Goal: Information Seeking & Learning: Check status

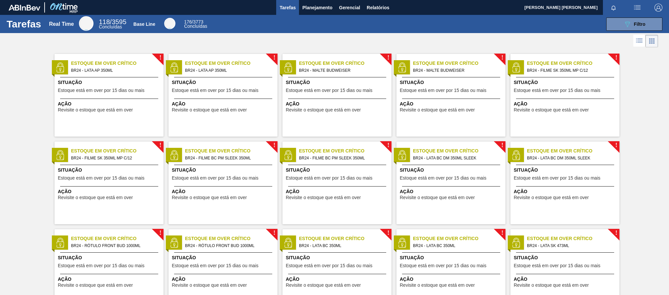
click at [641, 9] on span "button" at bounding box center [638, 8] width 16 height 8
click at [651, 43] on div at bounding box center [334, 147] width 669 height 295
click at [642, 43] on li at bounding box center [639, 41] width 12 height 12
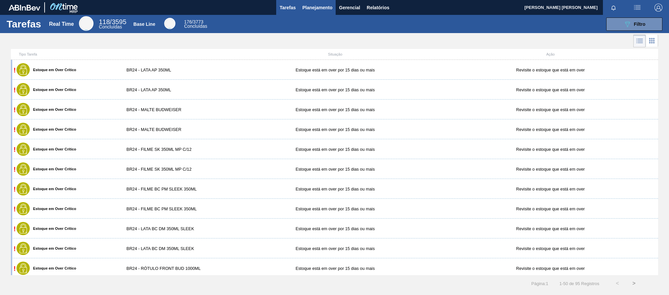
click at [334, 11] on button "Planejamento" at bounding box center [317, 7] width 37 height 15
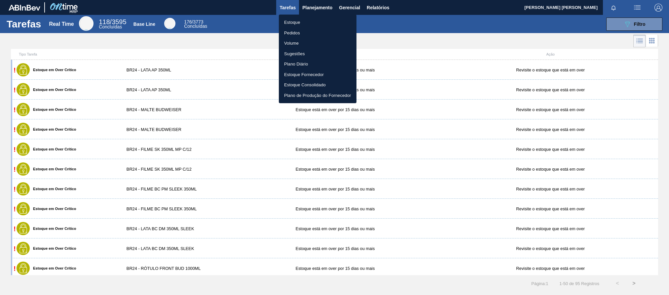
click at [301, 21] on li "Estoque" at bounding box center [318, 22] width 78 height 11
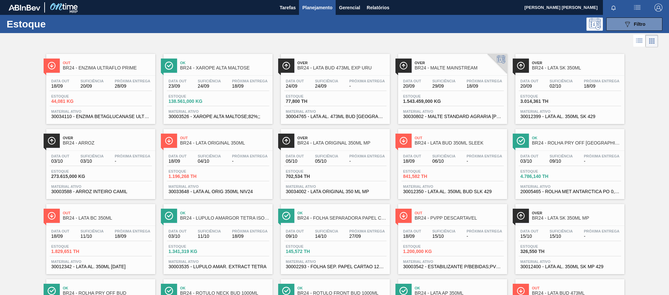
click at [324, 8] on span "Planejamento" at bounding box center [317, 8] width 30 height 8
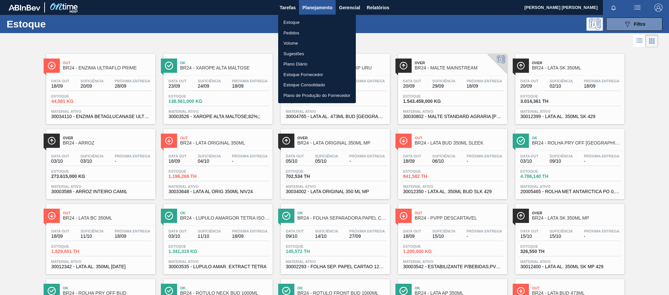
click at [292, 32] on li "Pedidos" at bounding box center [317, 33] width 78 height 11
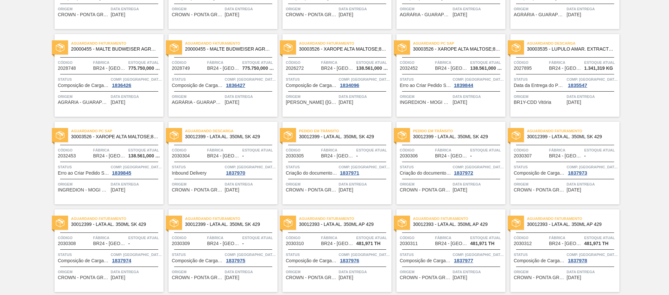
scroll to position [644, 0]
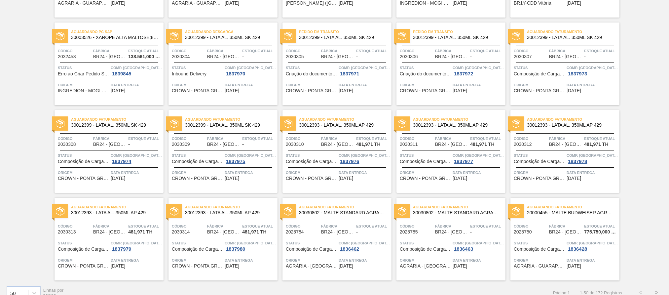
click at [553, 138] on span "Fábrica" at bounding box center [566, 138] width 34 height 7
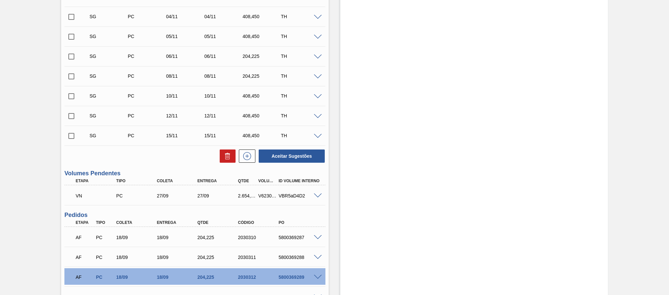
scroll to position [446, 0]
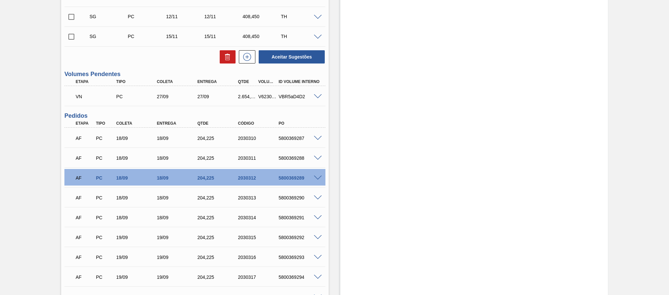
click at [317, 95] on div at bounding box center [318, 96] width 13 height 5
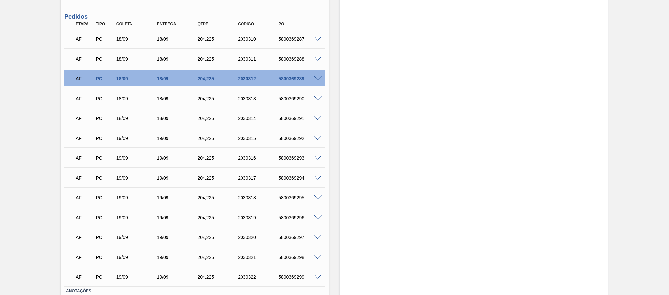
scroll to position [397, 0]
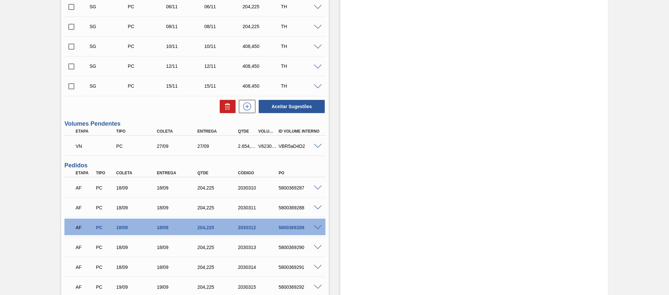
click at [254, 192] on div "AF PC 18/09 18/09 204,[PHONE_NUMBER] 5800369287" at bounding box center [193, 186] width 244 height 13
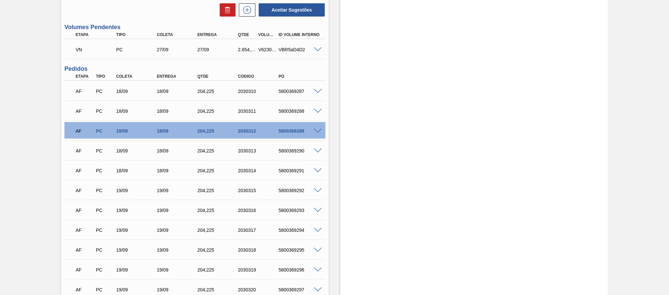
scroll to position [344, 0]
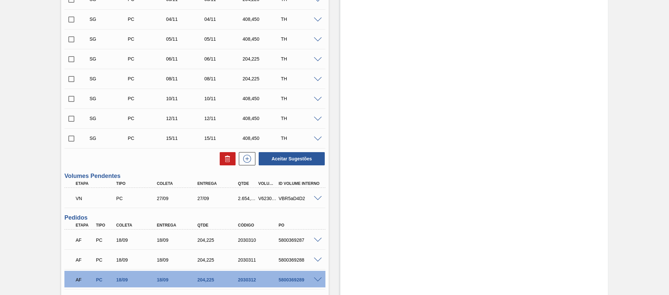
click at [307, 197] on div "VBR5aD4D2" at bounding box center [300, 198] width 46 height 5
click at [317, 200] on span at bounding box center [318, 198] width 8 height 5
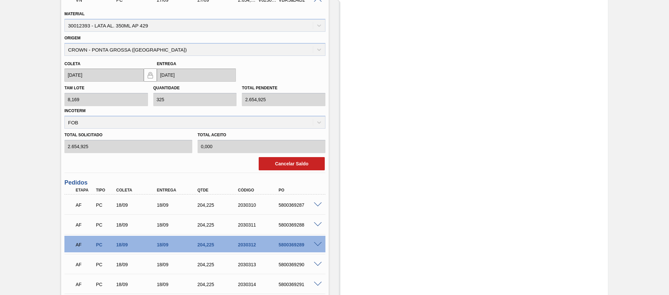
scroll to position [493, 0]
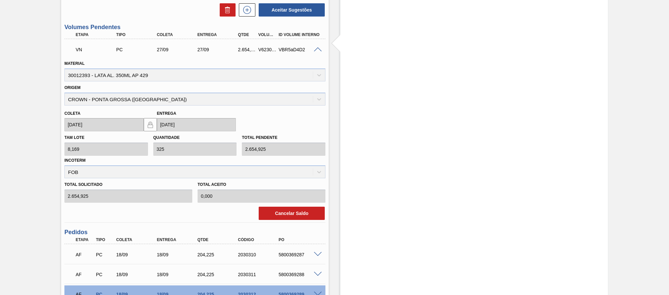
click at [286, 49] on div "VBR5aD4D2" at bounding box center [300, 49] width 46 height 5
click at [298, 52] on div "VBR5aD4D2" at bounding box center [300, 49] width 46 height 5
click at [270, 51] on div "V623078" at bounding box center [267, 49] width 21 height 5
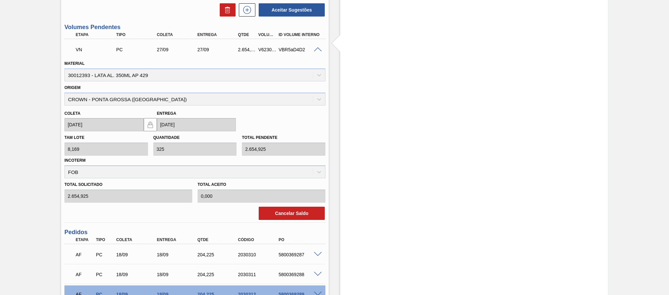
click at [266, 51] on div "V623078" at bounding box center [267, 49] width 21 height 5
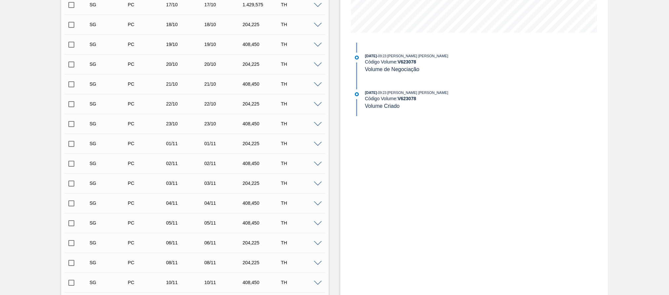
scroll to position [111, 0]
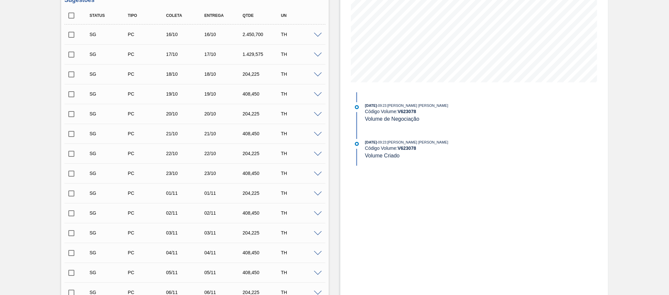
click at [397, 151] on div "Código Volume: V 623078" at bounding box center [443, 147] width 157 height 5
click at [356, 142] on img at bounding box center [357, 144] width 4 height 4
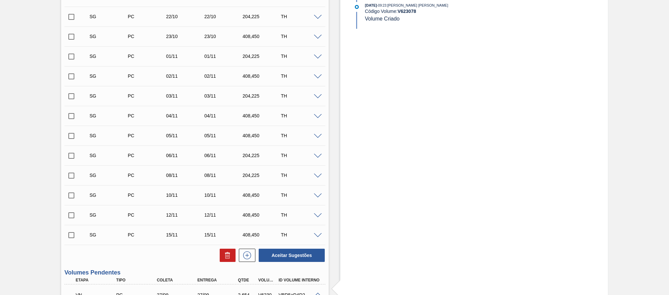
scroll to position [397, 0]
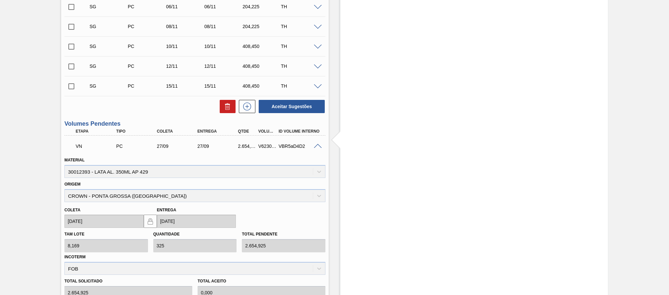
click at [258, 150] on div "VN PC 27/09 27/09 2.654,925 V623078 VBR5aD4D2" at bounding box center [193, 145] width 244 height 13
click at [261, 147] on div "V623078" at bounding box center [267, 145] width 21 height 5
drag, startPoint x: 269, startPoint y: 146, endPoint x: 275, endPoint y: 147, distance: 6.3
click at [275, 147] on div "VN PC 27/09 27/09 2.654,925 V623078 VBR5aD4D2" at bounding box center [193, 145] width 244 height 13
click at [272, 148] on div "V623078" at bounding box center [267, 145] width 21 height 5
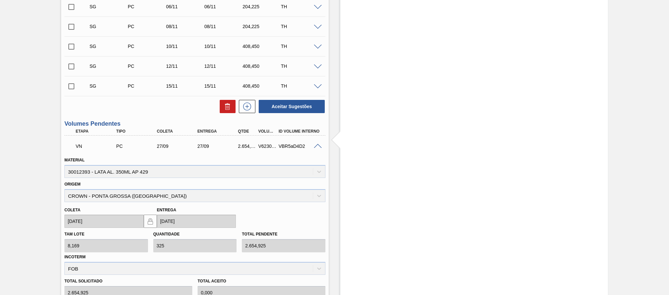
click at [267, 148] on div "V623078" at bounding box center [267, 145] width 21 height 5
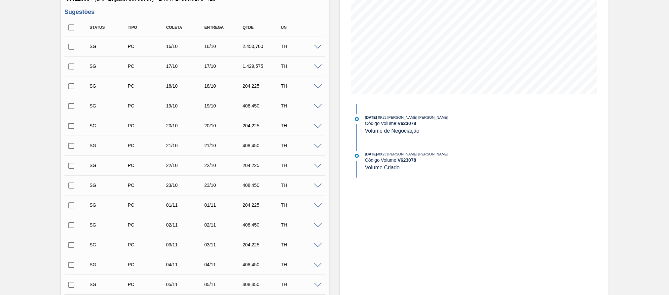
scroll to position [0, 0]
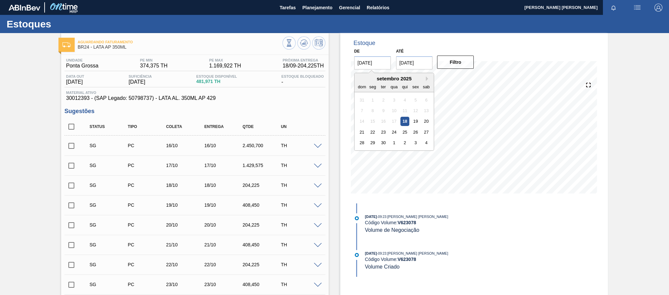
click at [381, 60] on input "[DATE]" at bounding box center [372, 62] width 37 height 13
click at [406, 118] on div "18" at bounding box center [405, 121] width 9 height 9
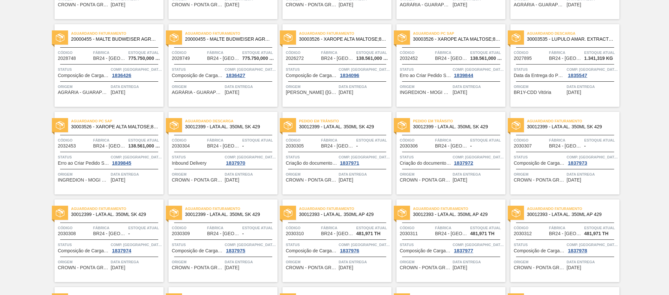
scroll to position [654, 0]
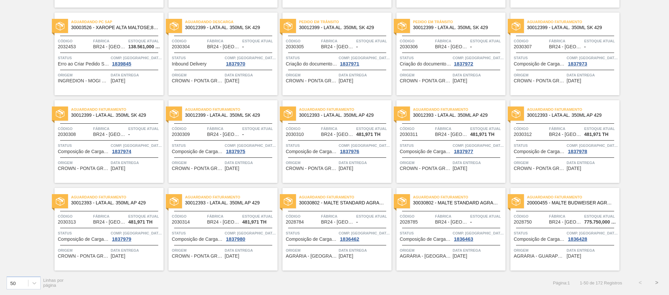
click at [655, 282] on button ">" at bounding box center [657, 282] width 17 height 17
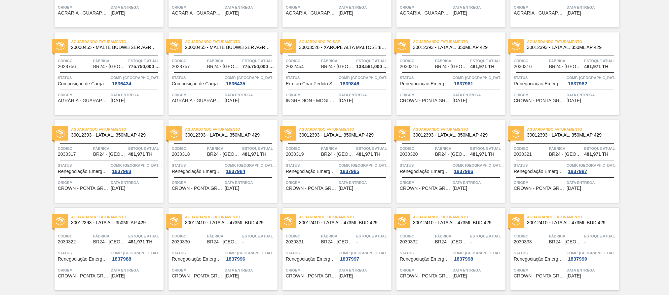
scroll to position [0, 0]
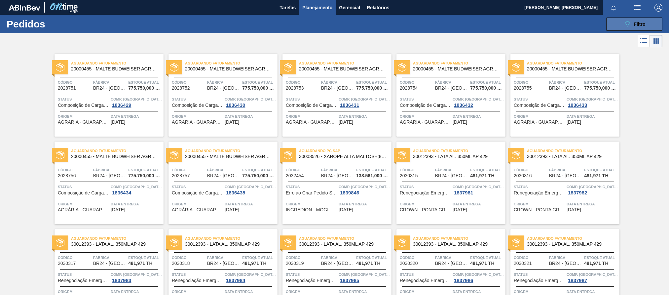
click at [618, 20] on button "089F7B8B-B2A5-4AFE-B5C0-19BA573D28AC Filtro" at bounding box center [634, 24] width 56 height 13
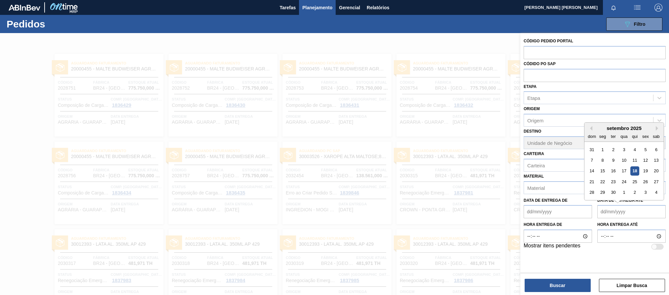
click at [616, 212] on até "Data de Entrega até" at bounding box center [631, 211] width 68 height 13
click at [645, 183] on div "26" at bounding box center [645, 181] width 9 height 9
type até "[DATE]"
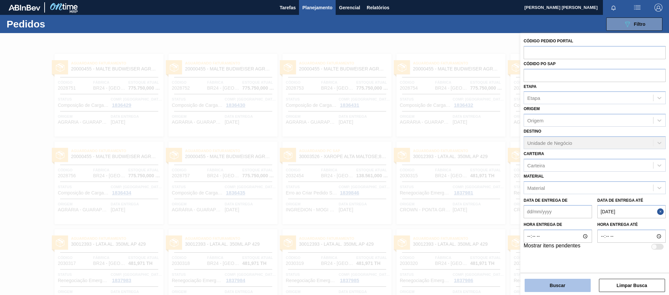
click at [570, 284] on button "Buscar" at bounding box center [558, 285] width 66 height 13
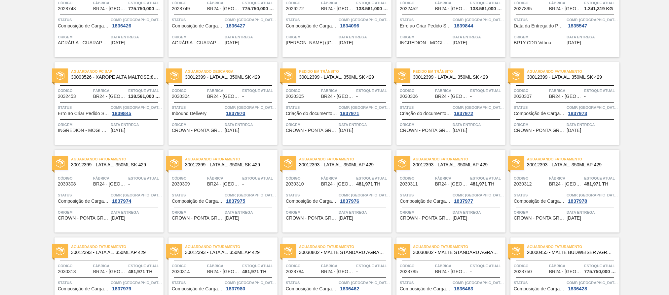
scroll to position [654, 0]
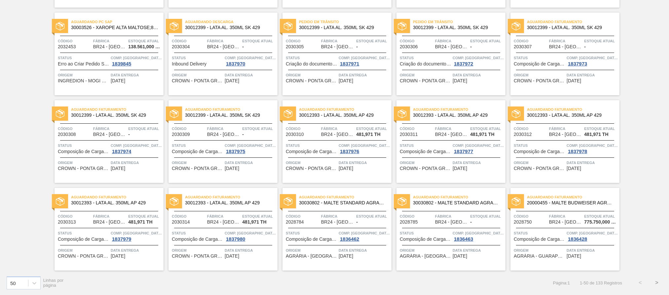
click at [657, 282] on button ">" at bounding box center [657, 282] width 17 height 17
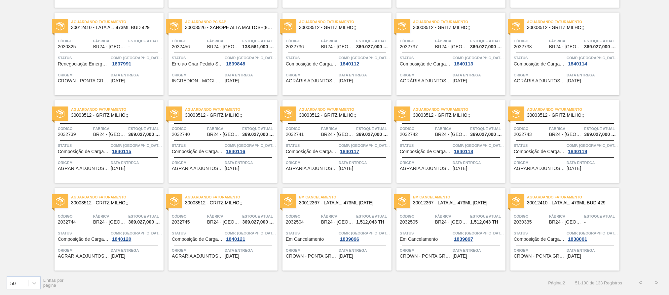
click at [655, 282] on button ">" at bounding box center [657, 282] width 17 height 17
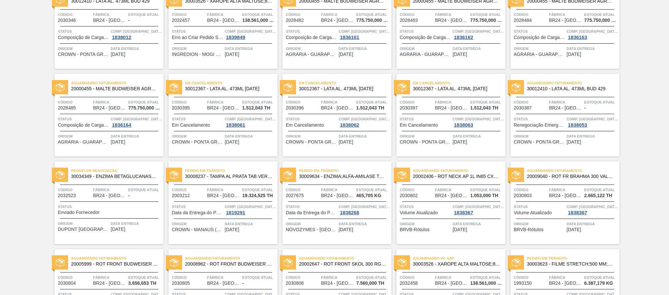
scroll to position [392, 0]
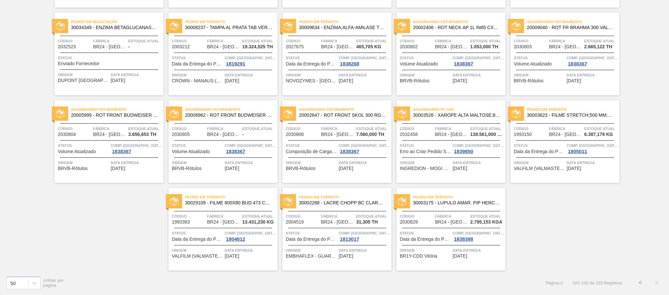
click at [642, 285] on button "<" at bounding box center [640, 282] width 17 height 17
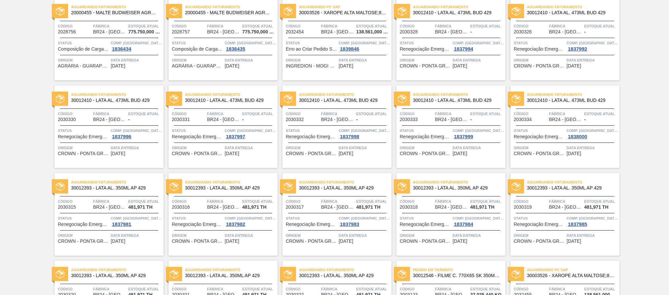
scroll to position [0, 0]
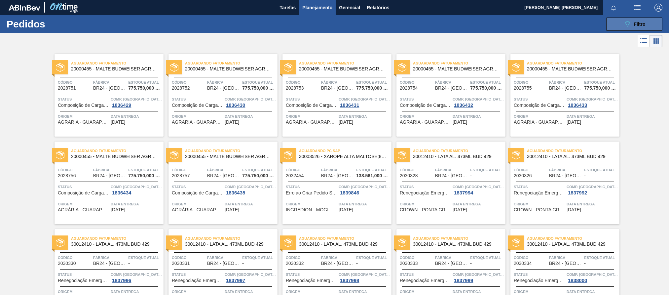
click at [639, 20] on div "089F7B8B-B2A5-4AFE-B5C0-19BA573D28AC Filtro" at bounding box center [635, 24] width 22 height 8
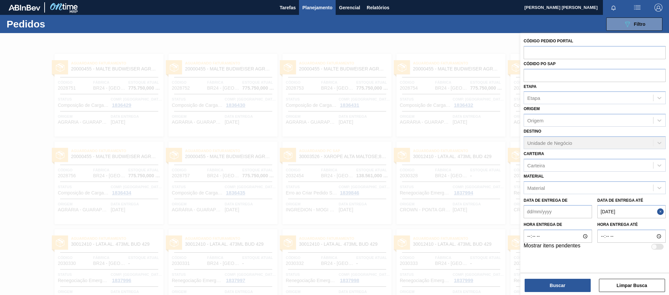
click at [557, 211] on de "Data de Entrega de" at bounding box center [558, 211] width 68 height 13
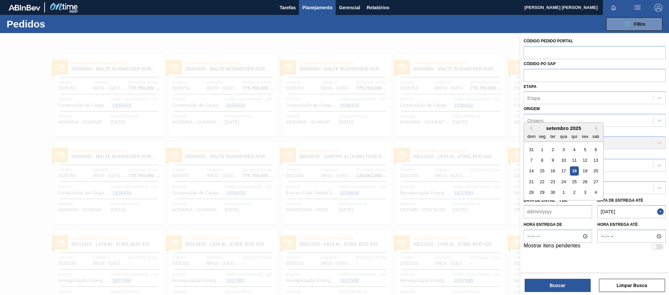
click at [575, 170] on div "18" at bounding box center [574, 171] width 9 height 9
type de "[DATE]"
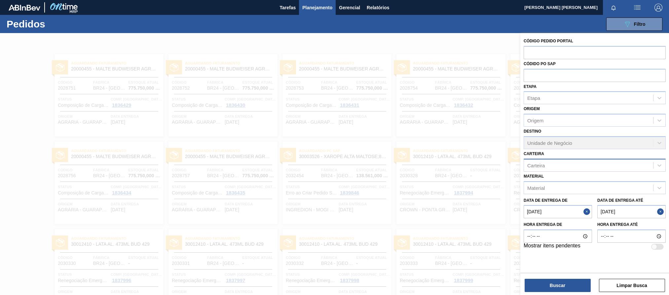
click at [561, 165] on div "Carteira" at bounding box center [588, 165] width 129 height 10
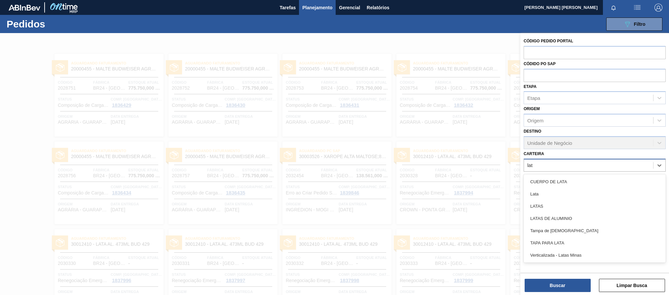
type input "lata"
click at [543, 215] on div "LATAS DE ALUMINIO" at bounding box center [595, 218] width 142 height 12
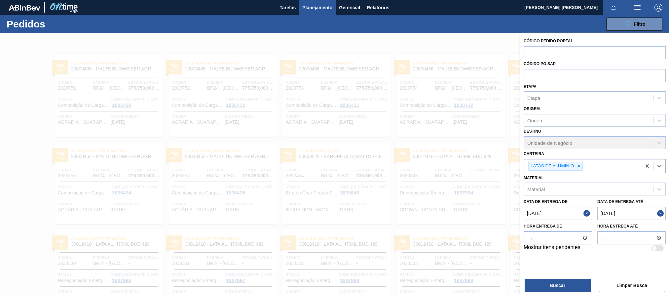
click at [629, 169] on div "LATAS DE ALUMINIO" at bounding box center [582, 166] width 117 height 14
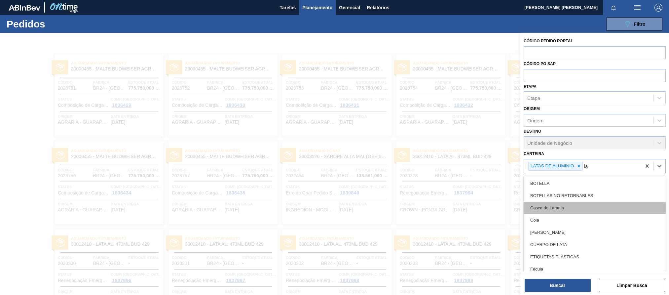
type input "lat"
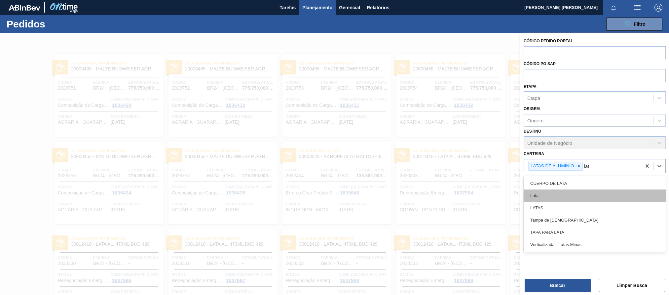
click at [555, 196] on div "Lata" at bounding box center [595, 195] width 142 height 12
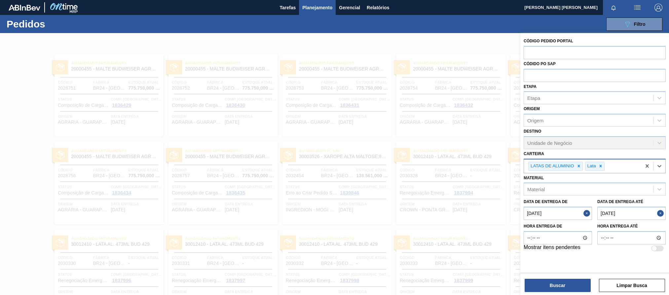
click at [625, 165] on div "LATAS DE [PERSON_NAME]" at bounding box center [582, 166] width 117 height 14
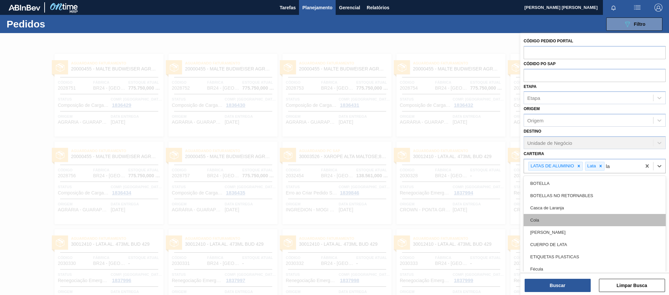
type input "lat"
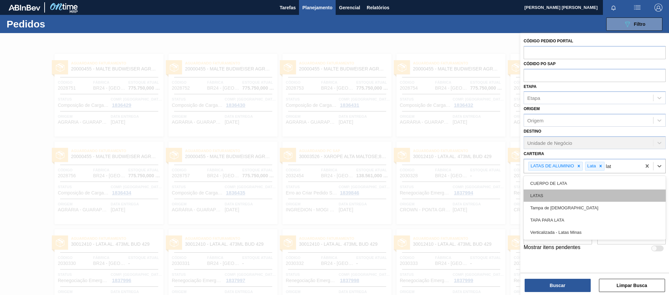
click at [545, 197] on div "LATAS" at bounding box center [595, 195] width 142 height 12
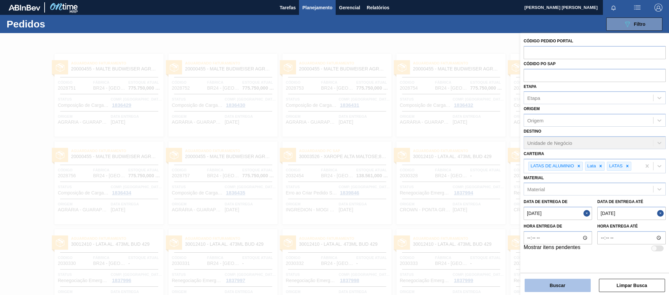
click at [569, 283] on button "Buscar" at bounding box center [558, 285] width 66 height 13
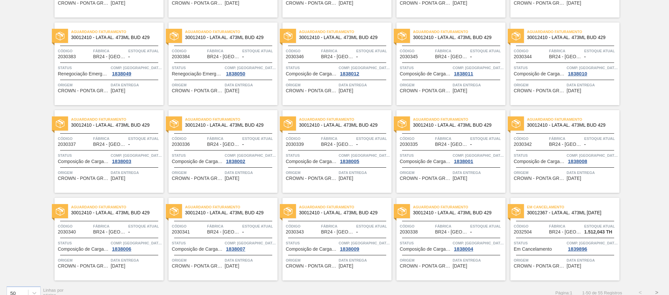
scroll to position [654, 0]
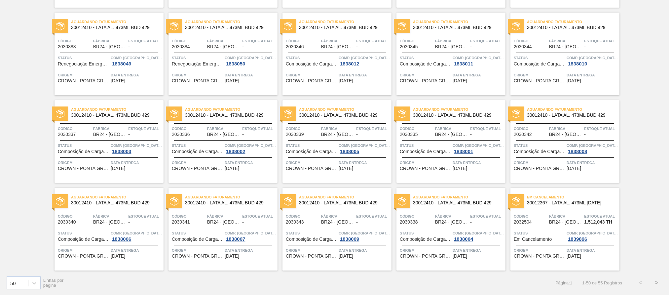
click at [657, 283] on button ">" at bounding box center [657, 282] width 17 height 17
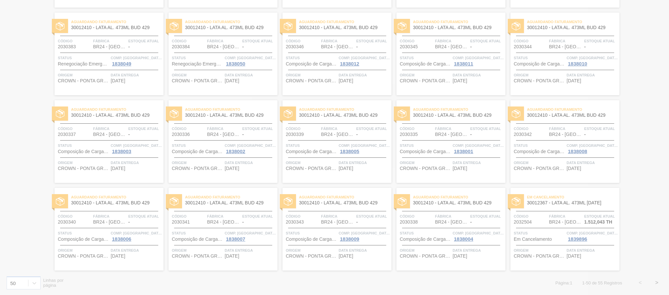
scroll to position [0, 0]
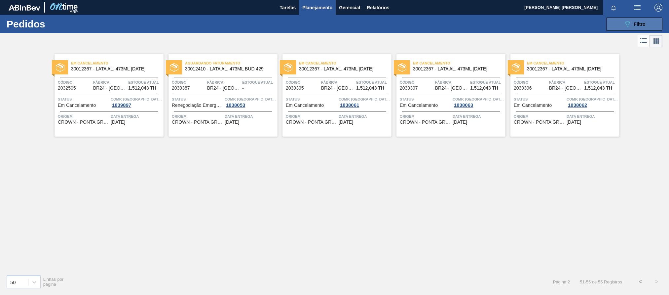
click at [640, 26] on span "Filtro" at bounding box center [640, 23] width 12 height 5
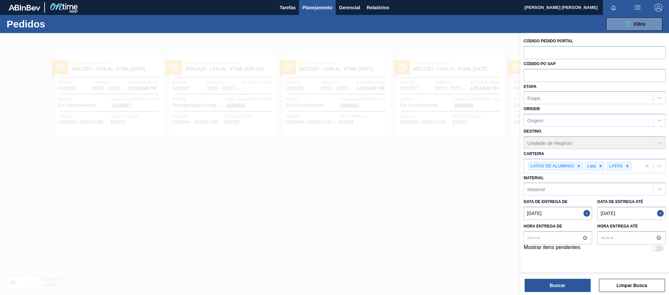
click at [661, 213] on button "Close" at bounding box center [661, 213] width 9 height 13
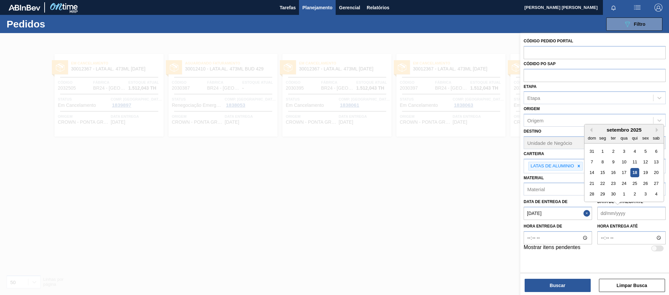
click at [631, 217] on até "Data de Entrega até" at bounding box center [631, 213] width 68 height 13
click at [656, 182] on div "27" at bounding box center [656, 183] width 9 height 9
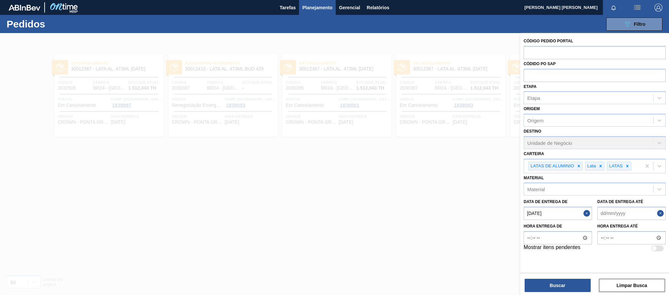
type até "[DATE]"
click at [585, 287] on button "Buscar" at bounding box center [558, 285] width 66 height 13
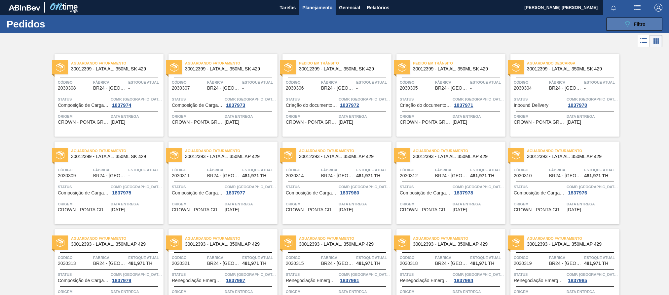
click at [636, 18] on button "089F7B8B-B2A5-4AFE-B5C0-19BA573D28AC Filtro" at bounding box center [634, 24] width 56 height 13
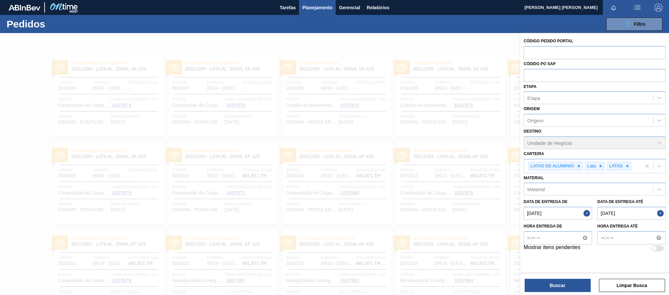
click at [590, 211] on button "Close" at bounding box center [588, 213] width 9 height 13
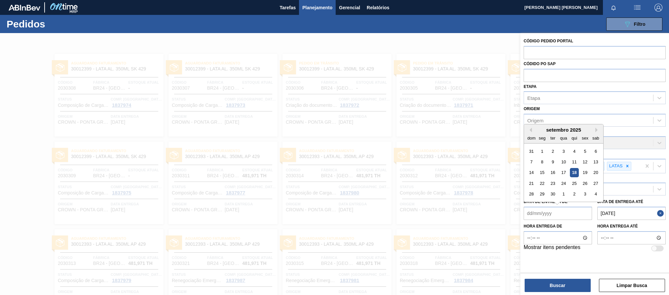
click at [537, 212] on de "Data de Entrega de" at bounding box center [558, 213] width 68 height 13
click at [553, 184] on div "23" at bounding box center [553, 183] width 9 height 9
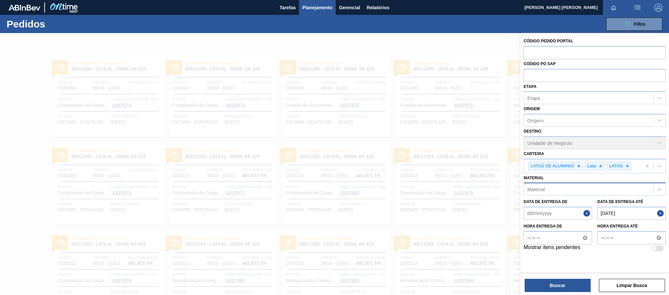
type de "[DATE]"
click at [575, 285] on button "Buscar" at bounding box center [558, 285] width 66 height 13
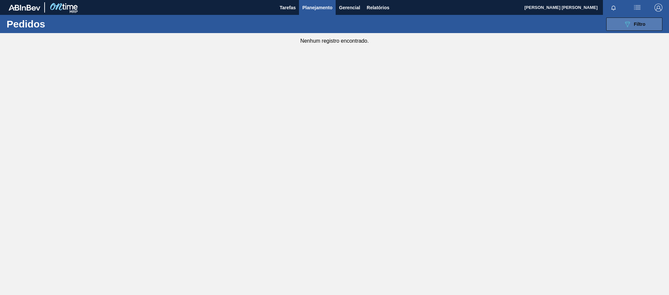
click at [647, 26] on button "089F7B8B-B2A5-4AFE-B5C0-19BA573D28AC Filtro" at bounding box center [634, 24] width 56 height 13
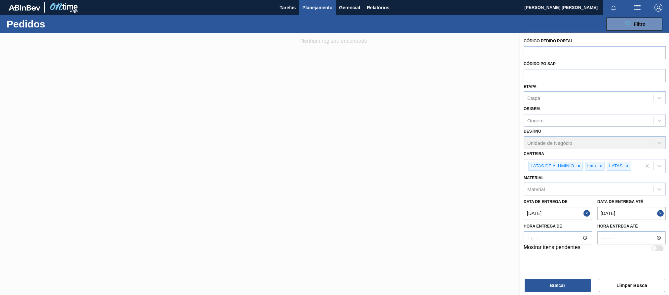
click at [588, 214] on button "Close" at bounding box center [588, 213] width 9 height 13
click at [533, 211] on de "Data de Entrega de" at bounding box center [558, 213] width 68 height 13
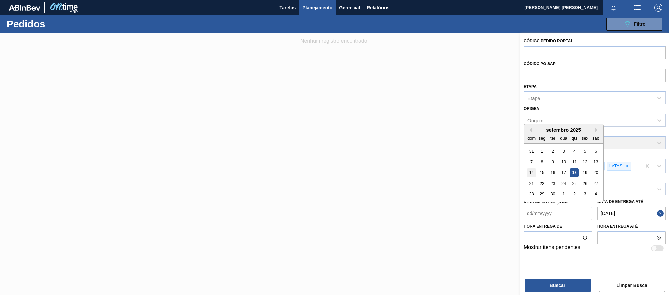
click at [532, 172] on div "14" at bounding box center [531, 172] width 9 height 9
type de "[DATE]"
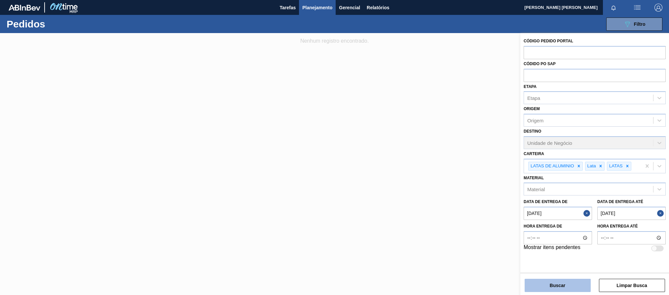
click at [578, 285] on button "Buscar" at bounding box center [558, 285] width 66 height 13
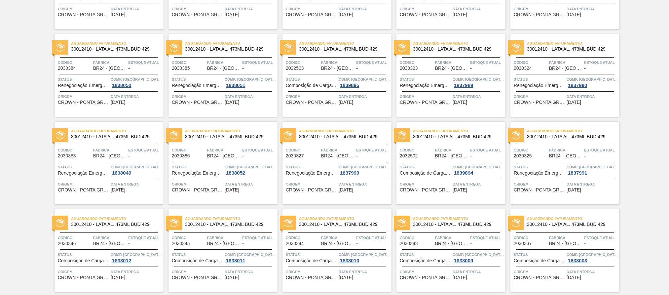
scroll to position [654, 0]
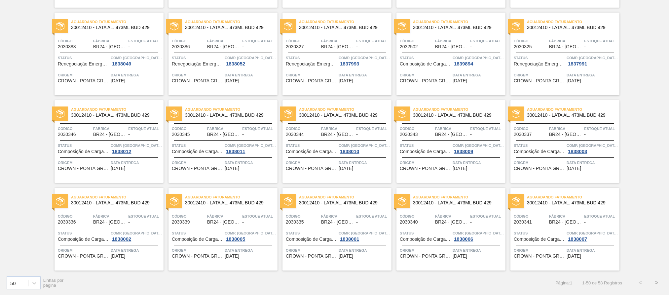
click at [656, 284] on button ">" at bounding box center [657, 282] width 17 height 17
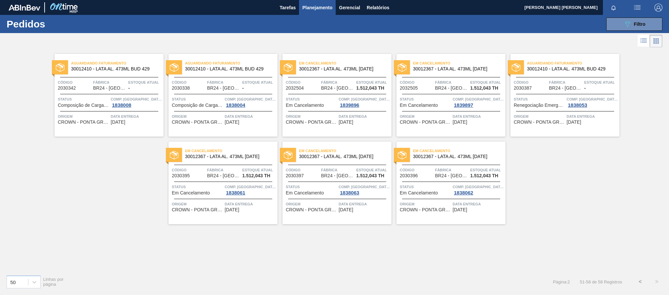
scroll to position [0, 0]
click at [375, 6] on span "Relatórios" at bounding box center [378, 8] width 22 height 8
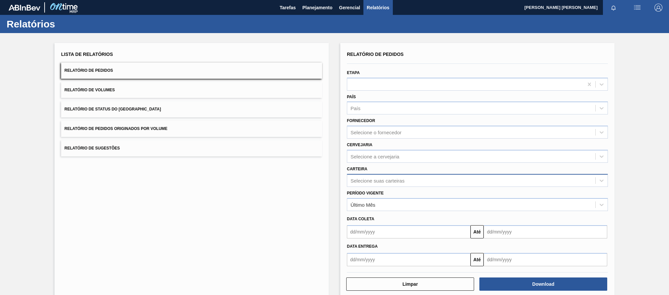
click at [376, 181] on div "Selecione suas carteiras" at bounding box center [378, 180] width 54 height 6
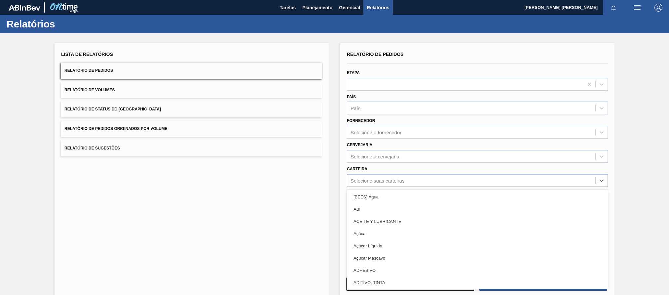
click at [449, 149] on div "Cervejaria Selecione a cervejaria" at bounding box center [477, 151] width 261 height 22
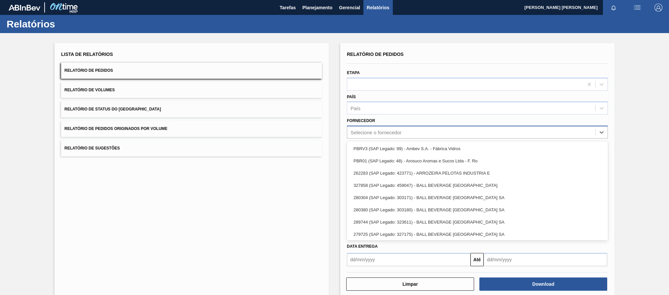
click at [393, 130] on div "Selecione o fornecedor" at bounding box center [376, 133] width 51 height 6
type input "c"
click at [387, 109] on div "País" at bounding box center [471, 108] width 248 height 10
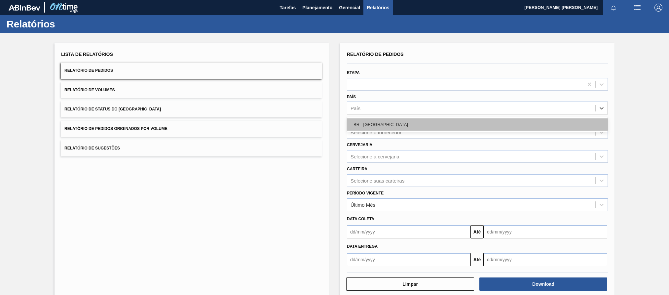
click at [381, 120] on div "BR - [GEOGRAPHIC_DATA]" at bounding box center [477, 124] width 261 height 12
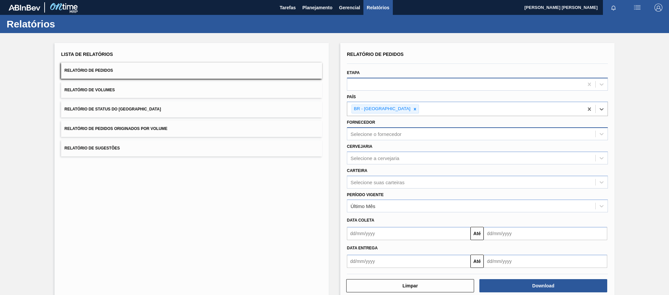
click at [378, 80] on div at bounding box center [465, 84] width 236 height 10
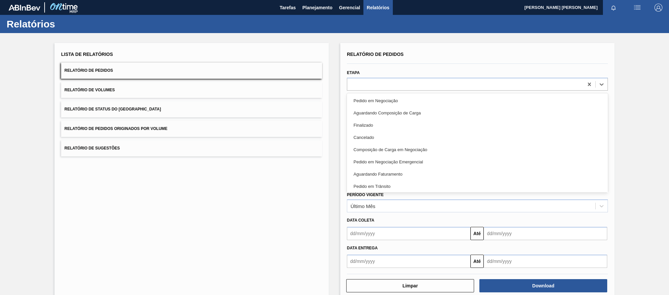
click at [641, 111] on div "Lista de Relatórios Relatório de Pedidos Relatório de Volumes Relatório de Stat…" at bounding box center [334, 170] width 669 height 275
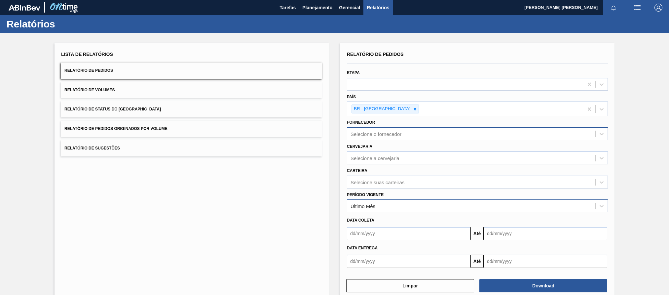
click at [402, 206] on div "Último Mês" at bounding box center [471, 206] width 248 height 10
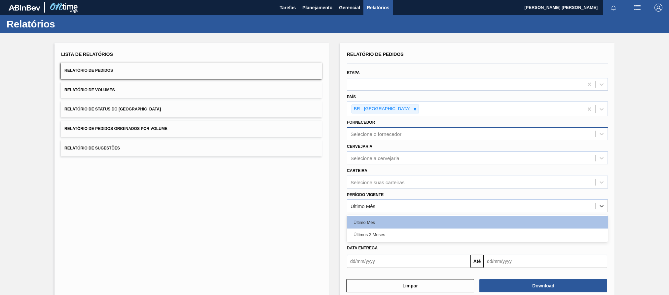
click at [641, 190] on div "Lista de Relatórios Relatório de Pedidos Relatório de Volumes Relatório de Stat…" at bounding box center [334, 170] width 669 height 275
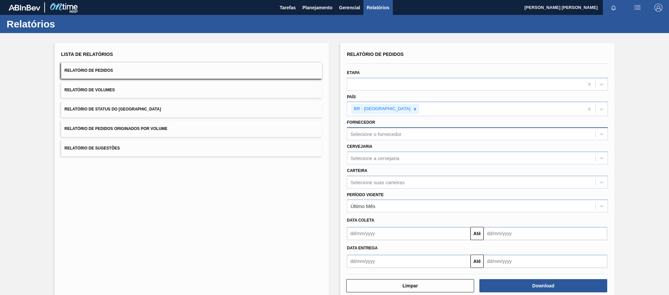
click at [384, 234] on input "text" at bounding box center [409, 233] width 124 height 13
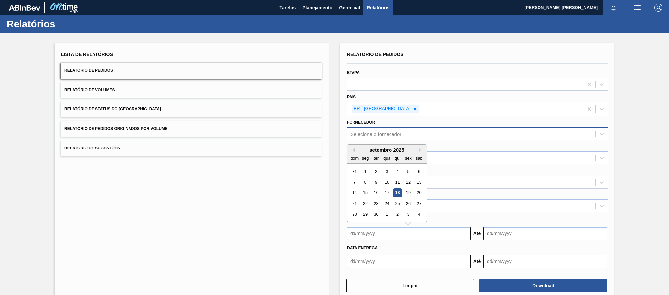
click at [411, 249] on div "Data entrega" at bounding box center [477, 248] width 266 height 10
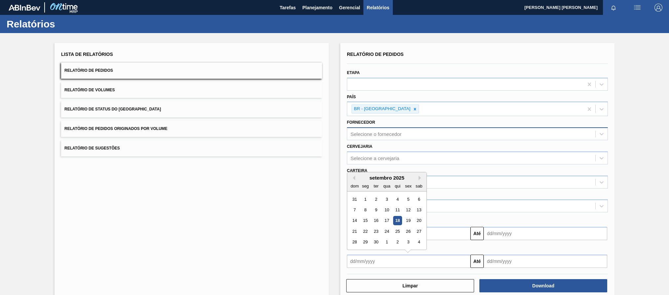
click at [372, 261] on input "text" at bounding box center [409, 260] width 124 height 13
click at [365, 234] on div "22" at bounding box center [365, 231] width 9 height 9
type input "[DATE]"
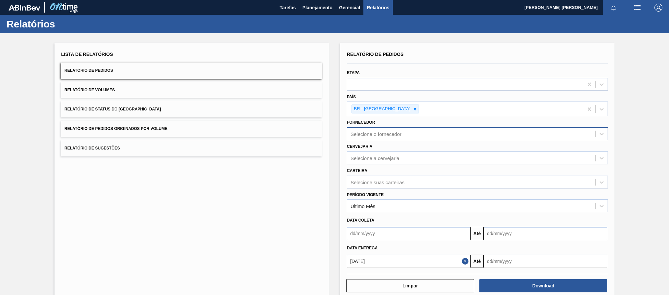
click at [522, 259] on input "text" at bounding box center [546, 260] width 124 height 13
click at [554, 231] on div "27" at bounding box center [556, 231] width 9 height 9
type input "[DATE]"
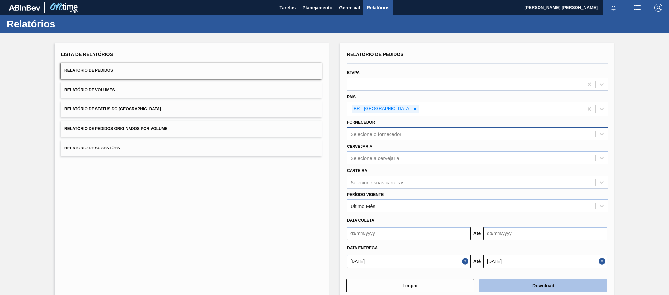
click at [530, 287] on button "Download" at bounding box center [543, 285] width 128 height 13
click at [652, 129] on div "Lista de Relatórios Relatório de Pedidos Relatório de Volumes Relatório de Stat…" at bounding box center [334, 170] width 669 height 275
click at [637, 207] on div "Lista de Relatórios Relatório de Pedidos Relatório de Volumes Relatório de Stat…" at bounding box center [334, 170] width 669 height 275
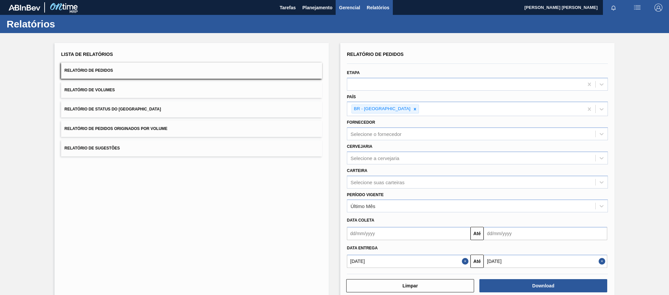
click at [345, 7] on span "Gerencial" at bounding box center [349, 8] width 21 height 8
click at [322, 5] on div at bounding box center [334, 147] width 669 height 295
click at [288, 7] on span "Tarefas" at bounding box center [288, 8] width 16 height 8
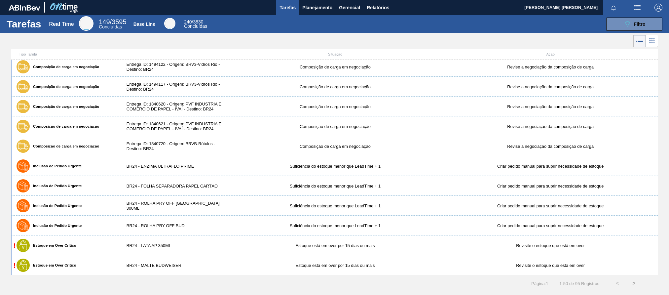
scroll to position [578, 0]
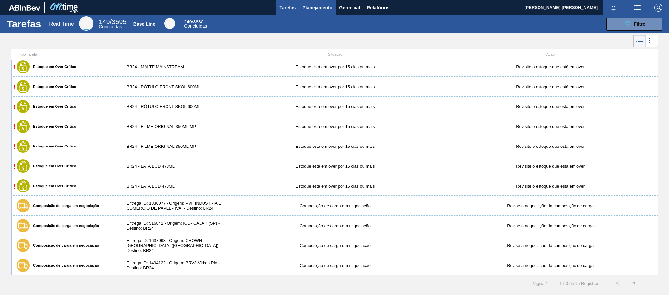
click at [318, 6] on span "Planejamento" at bounding box center [317, 8] width 30 height 8
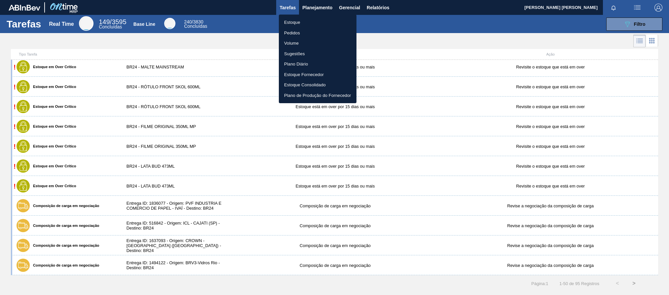
click at [290, 53] on li "Sugestões" at bounding box center [318, 54] width 78 height 11
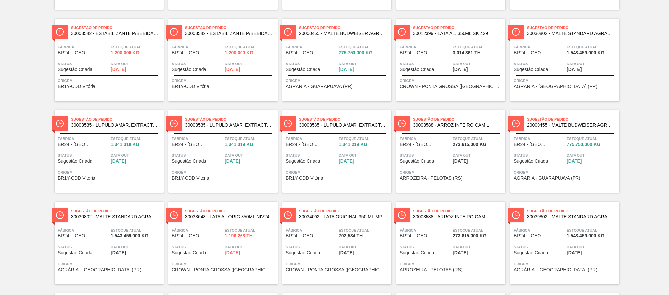
scroll to position [545, 0]
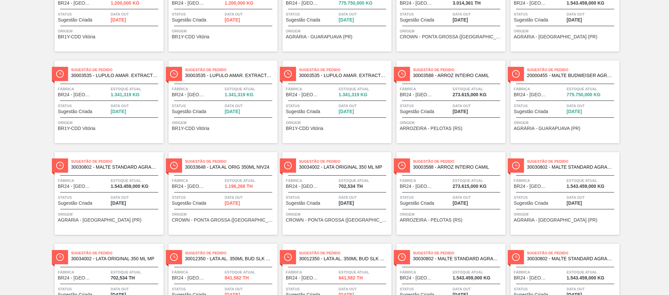
click at [375, 208] on div "Sugestão de Pedido 30034002 - LATA ORIGINAL 350 ML MP Fábrica BR24 - [GEOGRAPHI…" at bounding box center [337, 193] width 109 height 83
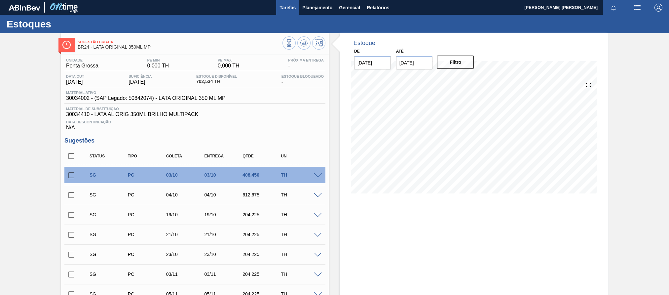
click at [287, 4] on span "Tarefas" at bounding box center [288, 8] width 16 height 8
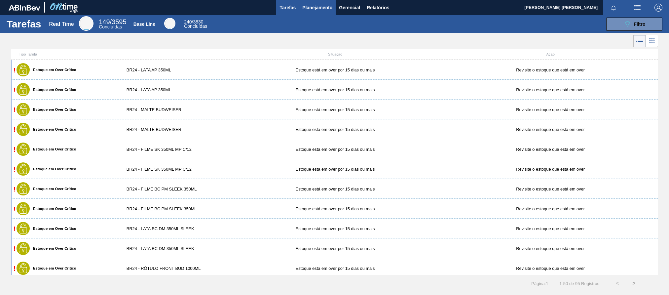
click at [310, 7] on span "Planejamento" at bounding box center [317, 8] width 30 height 8
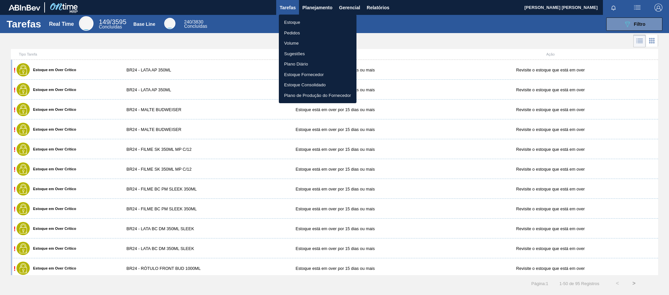
click at [303, 56] on li "Sugestões" at bounding box center [318, 54] width 78 height 11
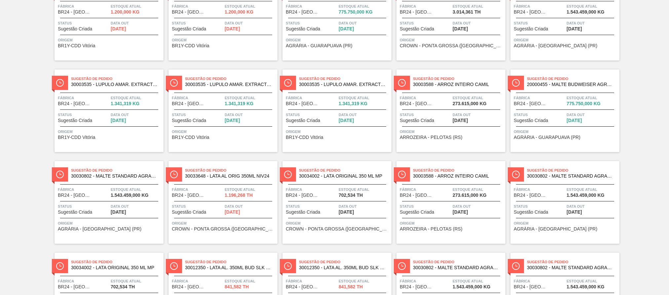
scroll to position [685, 0]
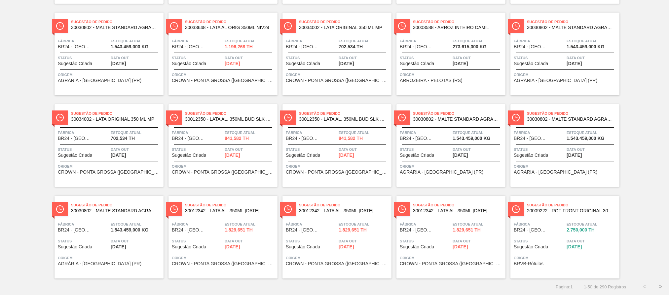
click at [659, 287] on button ">" at bounding box center [661, 286] width 17 height 17
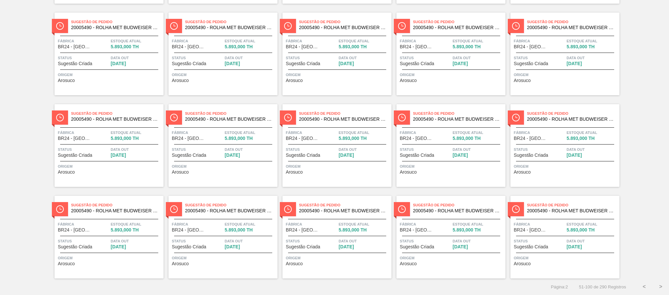
click at [663, 284] on button ">" at bounding box center [661, 286] width 17 height 17
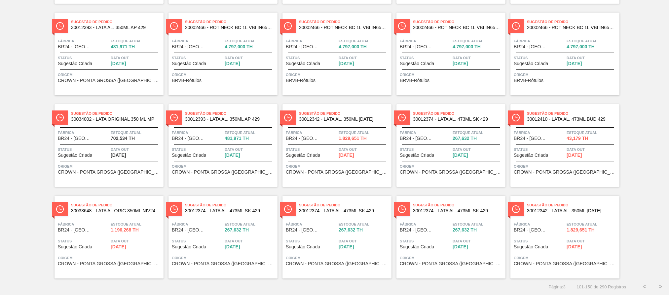
click at [659, 287] on button ">" at bounding box center [661, 286] width 17 height 17
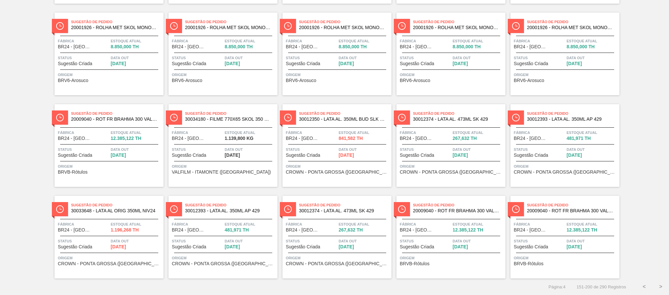
click at [658, 288] on button ">" at bounding box center [661, 286] width 17 height 17
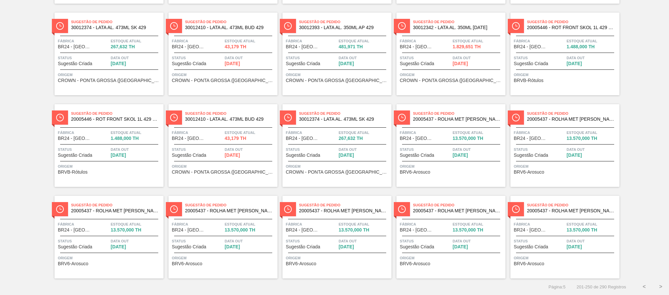
click at [663, 290] on button ">" at bounding box center [661, 286] width 17 height 17
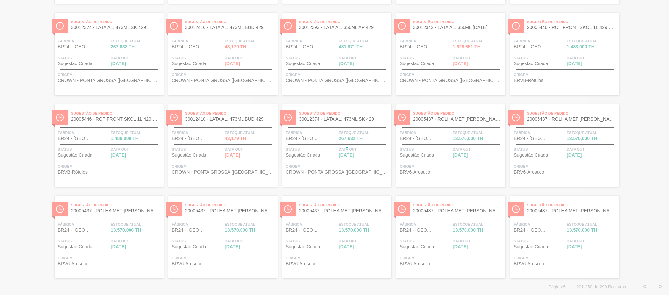
click at [661, 287] on div at bounding box center [334, 147] width 669 height 295
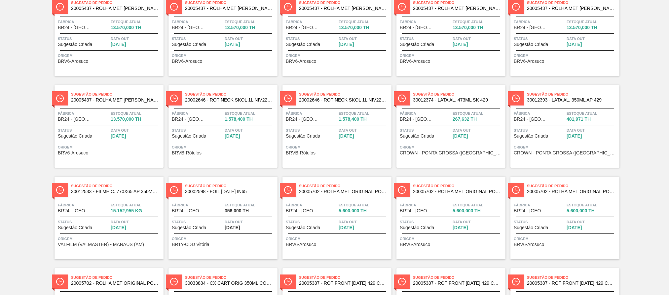
scroll to position [0, 0]
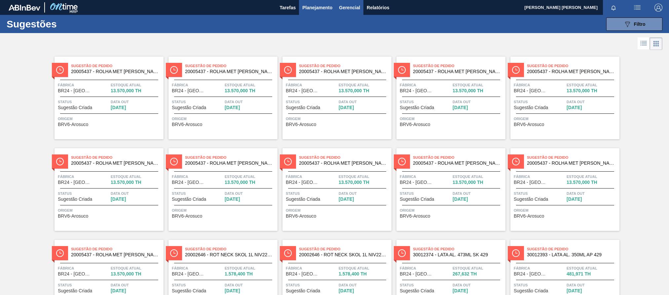
click at [347, 6] on span "Gerencial" at bounding box center [349, 8] width 21 height 8
click at [324, 10] on div at bounding box center [334, 147] width 669 height 295
click at [356, 6] on span "Gerencial" at bounding box center [349, 8] width 21 height 8
click at [350, 37] on li "Itens Críticos" at bounding box center [349, 33] width 48 height 11
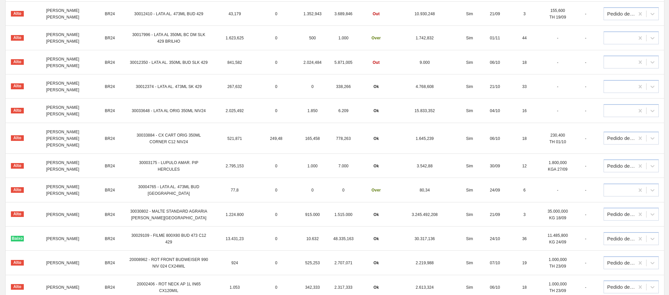
scroll to position [412, 0]
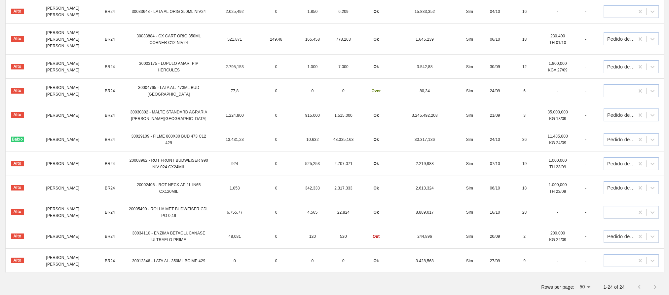
click at [524, 258] on span "9" at bounding box center [524, 260] width 2 height 5
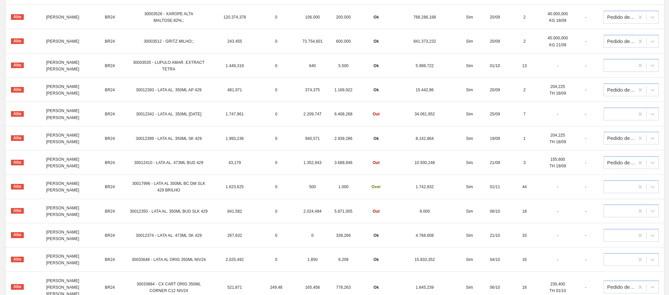
scroll to position [0, 0]
